Goal: Check status

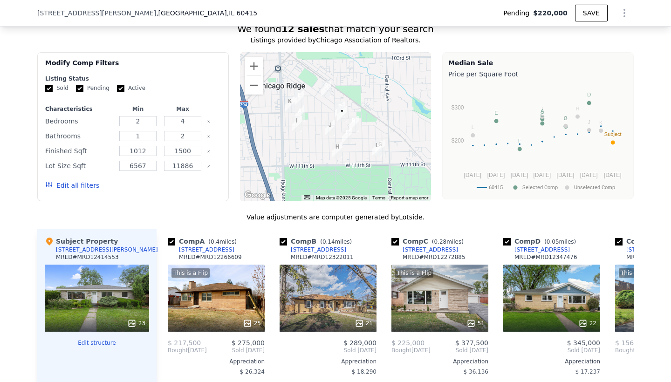
scroll to position [811, 0]
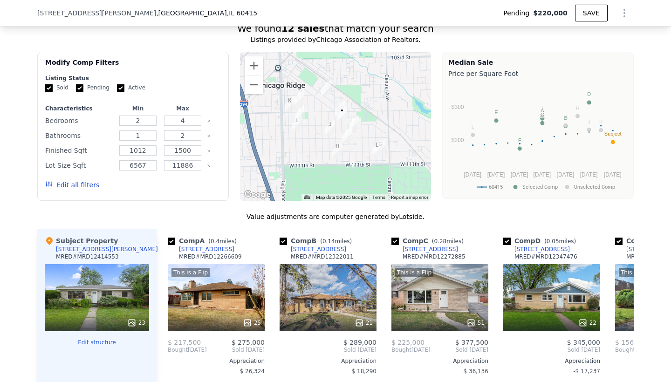
click at [121, 89] on input "Active" at bounding box center [120, 87] width 7 height 7
checkbox input "false"
click at [82, 88] on input "Pending" at bounding box center [79, 87] width 7 height 7
checkbox input "false"
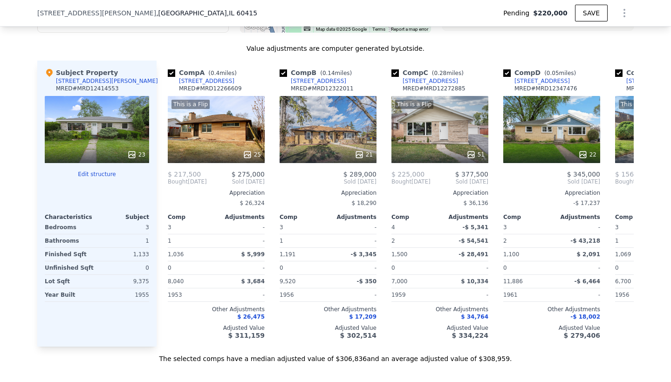
scroll to position [980, 0]
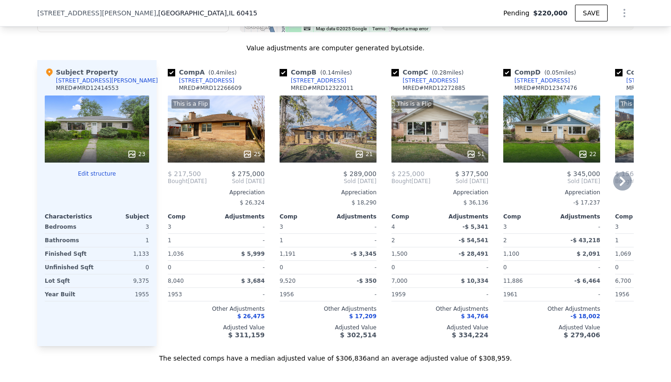
click at [398, 73] on input "checkbox" at bounding box center [394, 72] width 7 height 7
checkbox input "false"
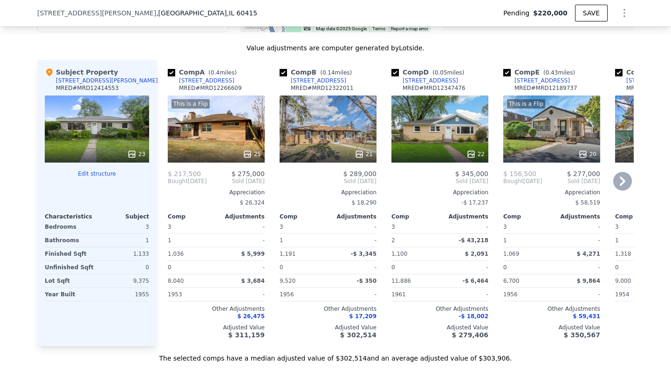
click at [509, 73] on input "checkbox" at bounding box center [506, 72] width 7 height 7
checkbox input "false"
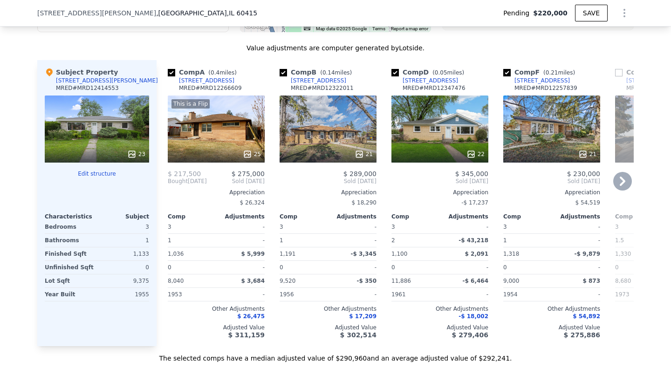
click at [509, 73] on input "checkbox" at bounding box center [506, 72] width 7 height 7
checkbox input "false"
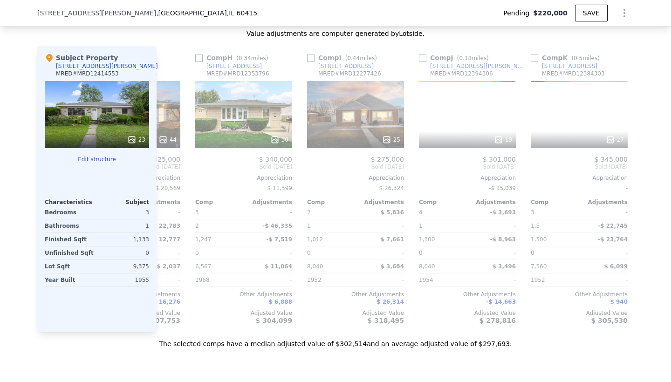
scroll to position [0, 416]
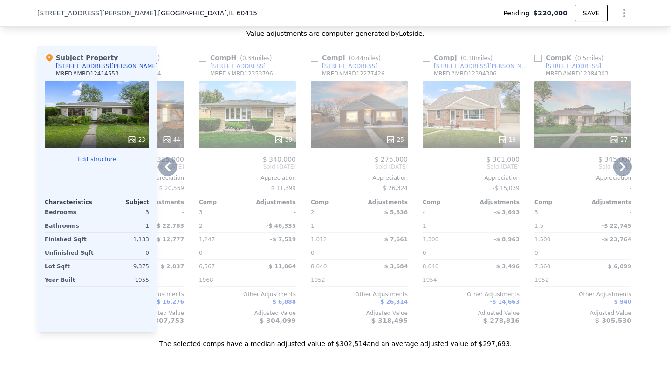
click at [205, 58] on input "checkbox" at bounding box center [202, 58] width 7 height 7
checkbox input "true"
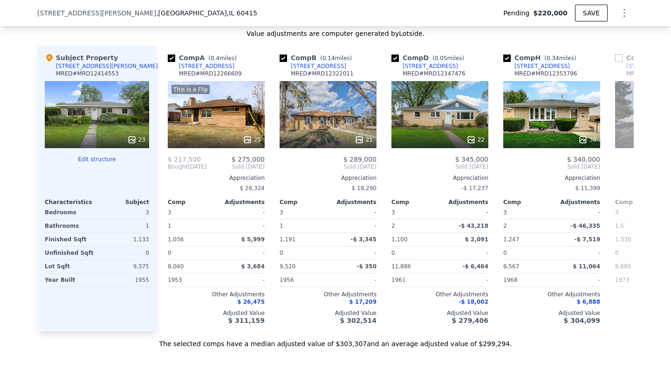
scroll to position [0, 0]
click at [171, 58] on input "checkbox" at bounding box center [171, 58] width 7 height 7
checkbox input "false"
